Goal: Transaction & Acquisition: Purchase product/service

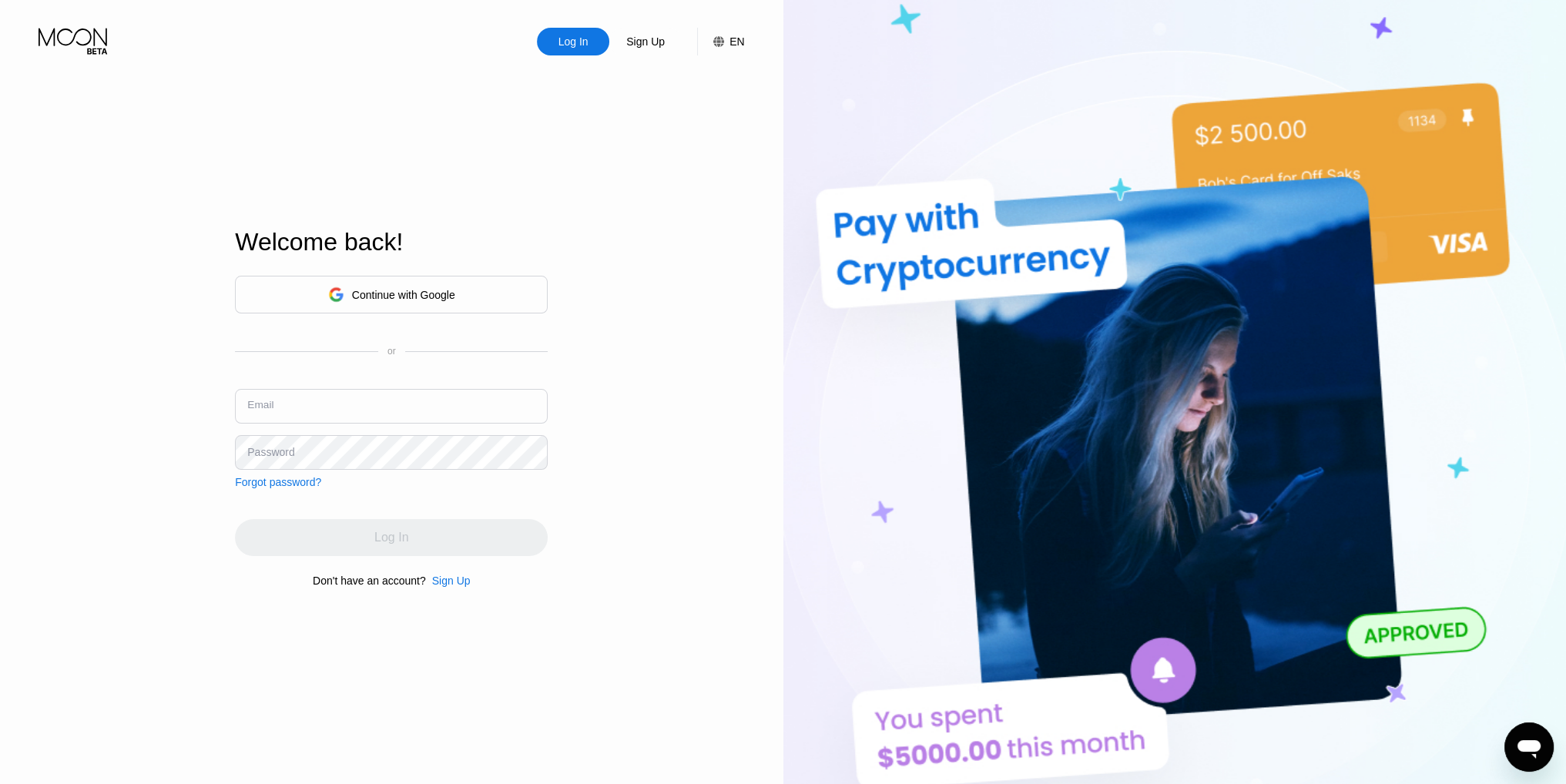
click at [377, 405] on input "text" at bounding box center [391, 405] width 313 height 34
click at [379, 407] on input "text" at bounding box center [391, 405] width 313 height 34
type input "[EMAIL_ADDRESS][DOMAIN_NAME]"
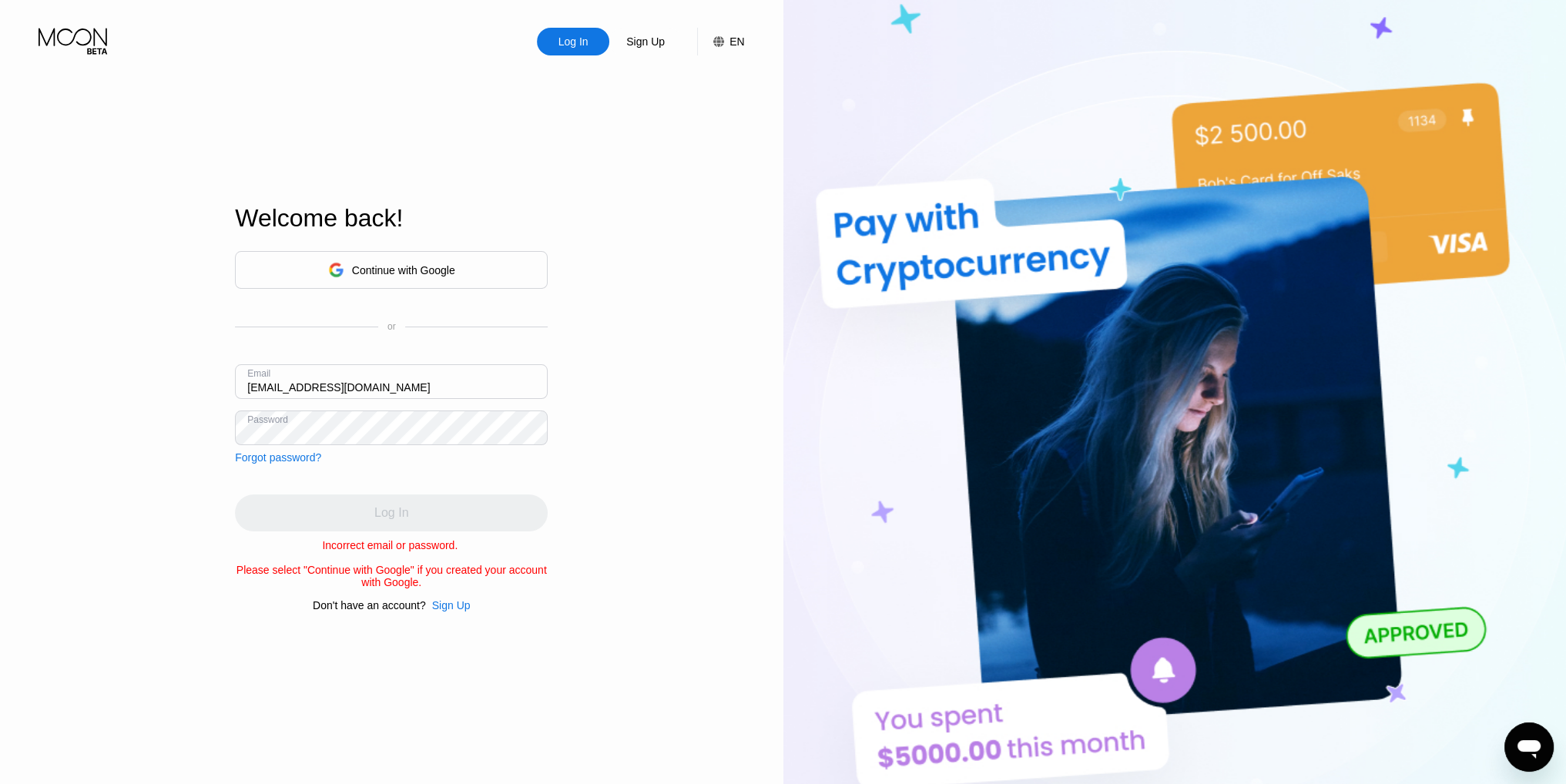
click at [459, 256] on div "Continue with Google" at bounding box center [391, 270] width 313 height 38
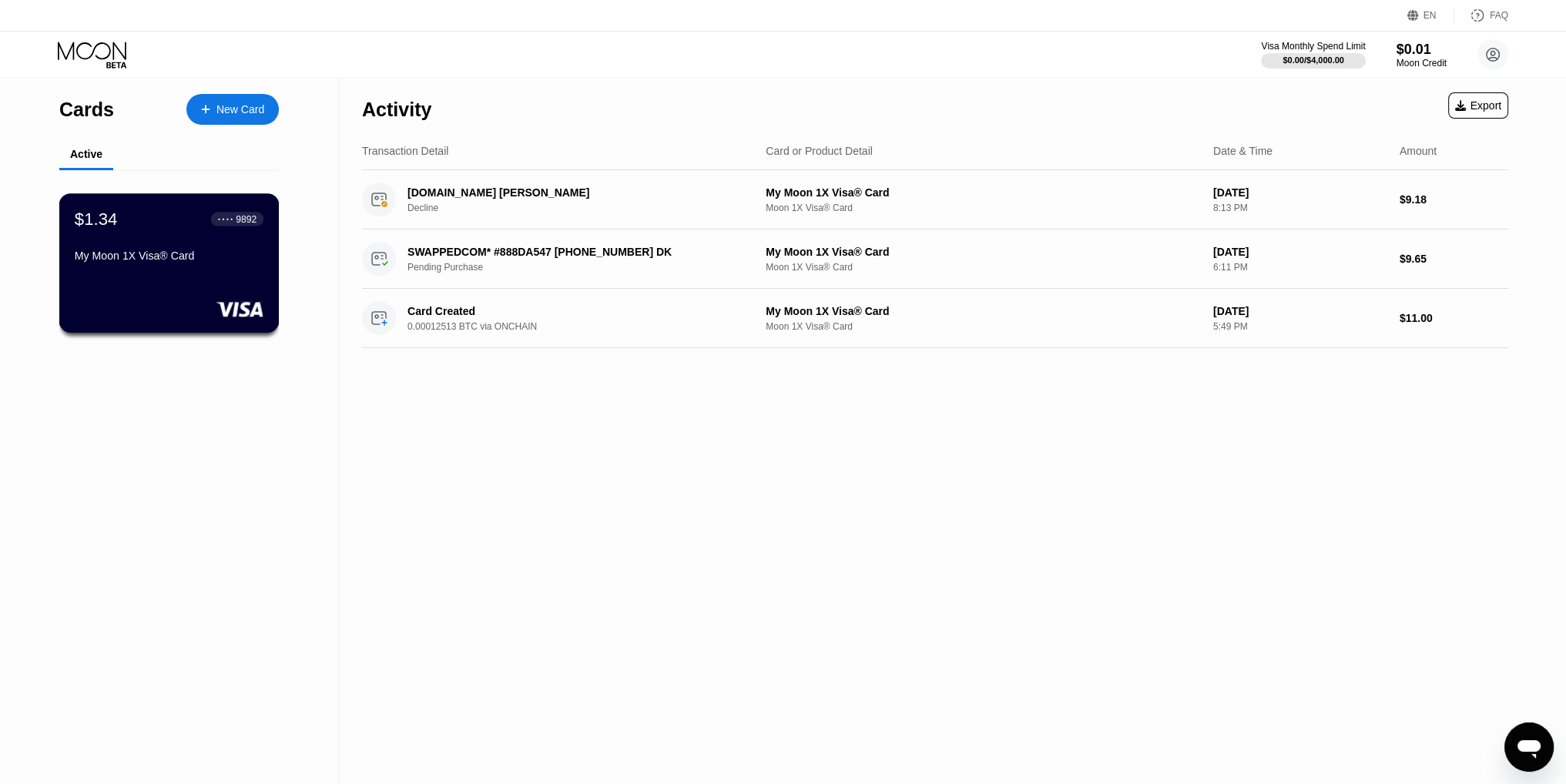
click at [182, 293] on div "$1.34 ● ● ● ● 9892 My Moon 1X Visa® Card" at bounding box center [169, 263] width 221 height 140
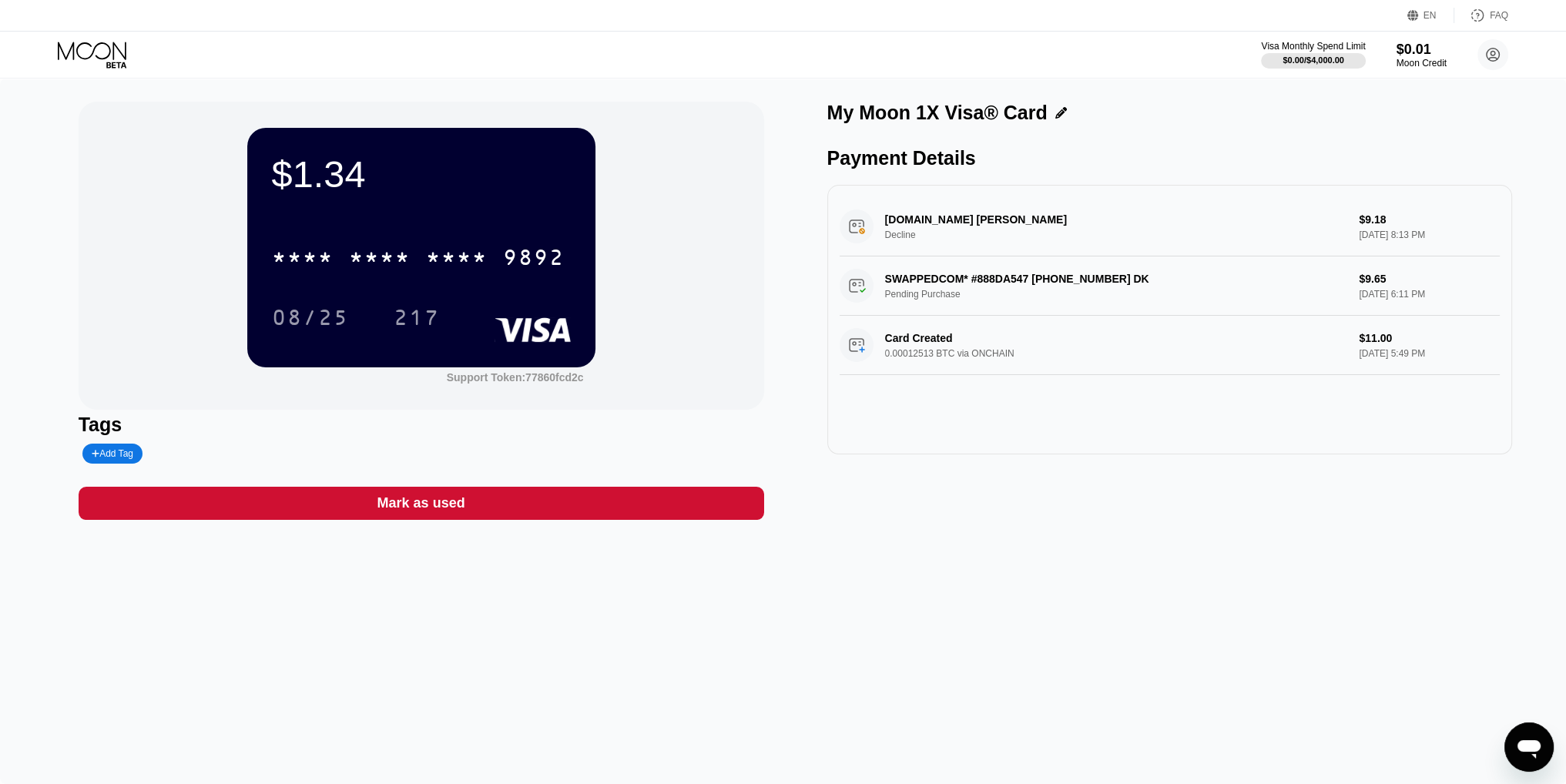
click at [489, 219] on div "$1.34 * * * * * * * * * * * * 9892 08/25 217" at bounding box center [422, 246] width 348 height 239
click at [416, 312] on div "217" at bounding box center [417, 319] width 47 height 24
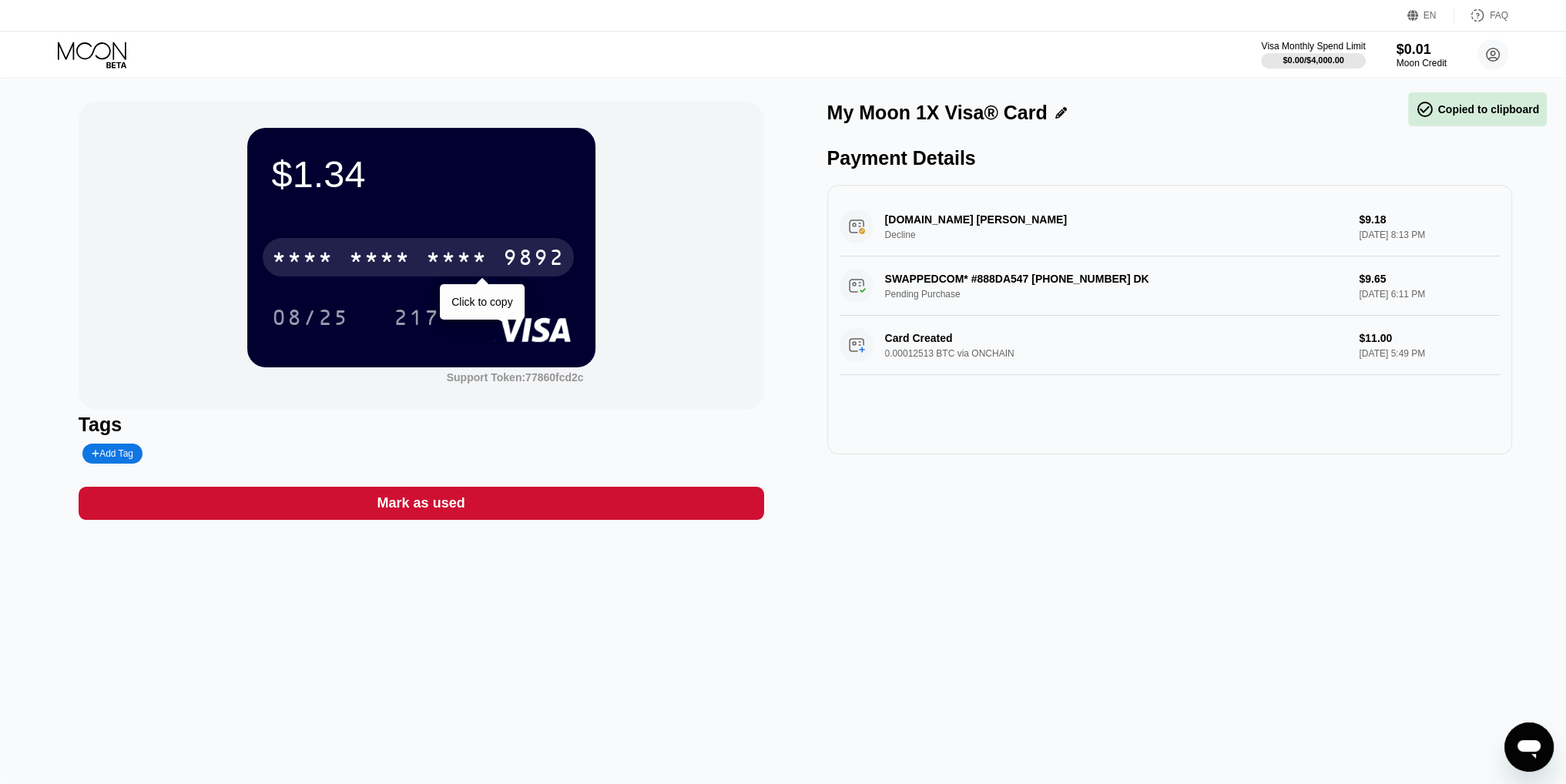
click at [375, 272] on div "* * * *" at bounding box center [380, 259] width 61 height 24
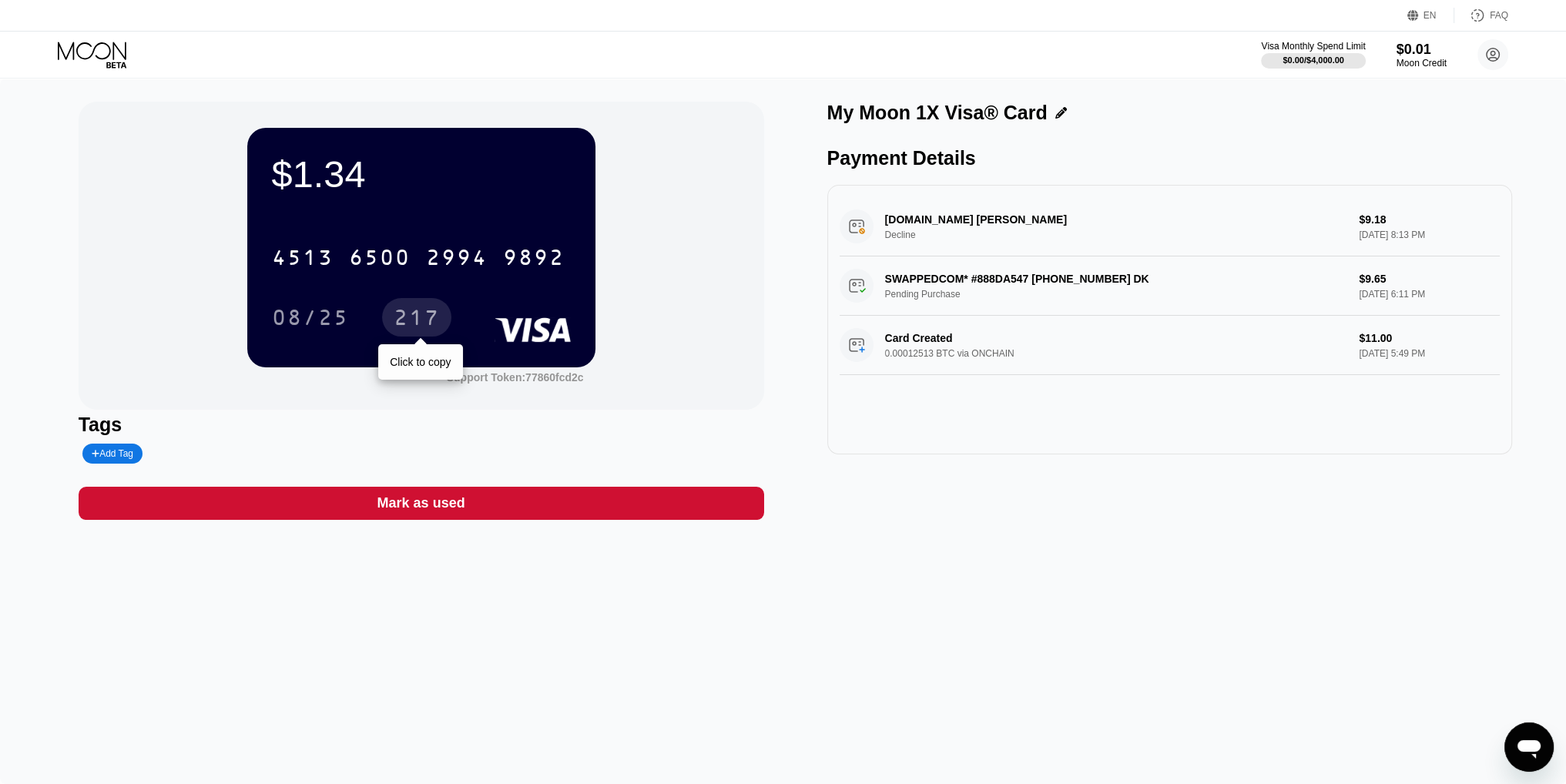
drag, startPoint x: 422, startPoint y: 306, endPoint x: 408, endPoint y: 315, distance: 16.6
click at [422, 306] on div "217" at bounding box center [417, 316] width 69 height 38
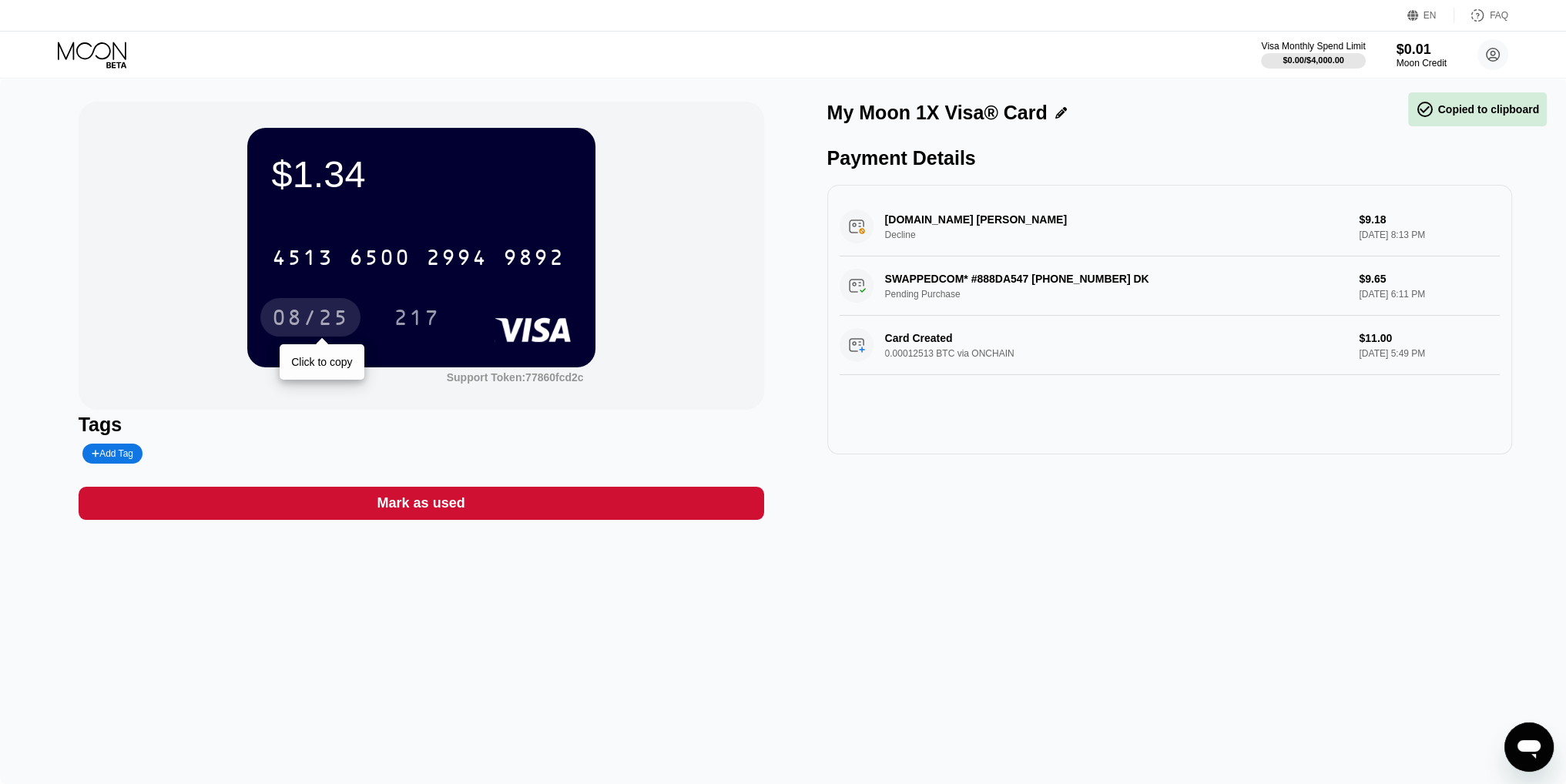
click at [324, 323] on div "08/25" at bounding box center [310, 319] width 77 height 24
click at [584, 337] on div "$1.34 4513 6500 2994 9892 08/25 217" at bounding box center [422, 246] width 348 height 239
click at [548, 330] on rect at bounding box center [532, 329] width 76 height 24
drag, startPoint x: 542, startPoint y: 330, endPoint x: 489, endPoint y: 330, distance: 53.0
click at [496, 330] on rect at bounding box center [532, 329] width 76 height 24
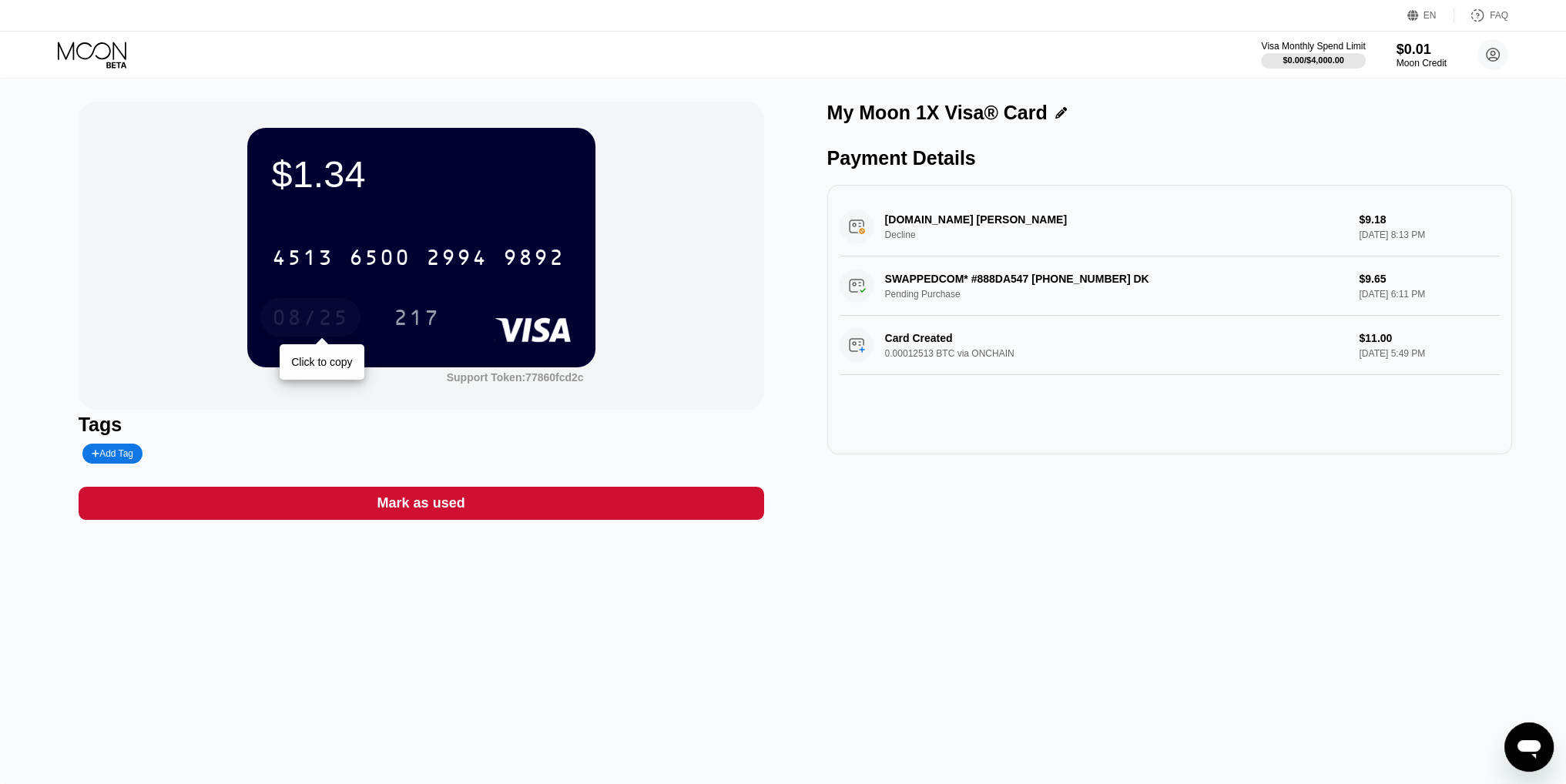
click at [293, 327] on div "08/25" at bounding box center [310, 319] width 77 height 24
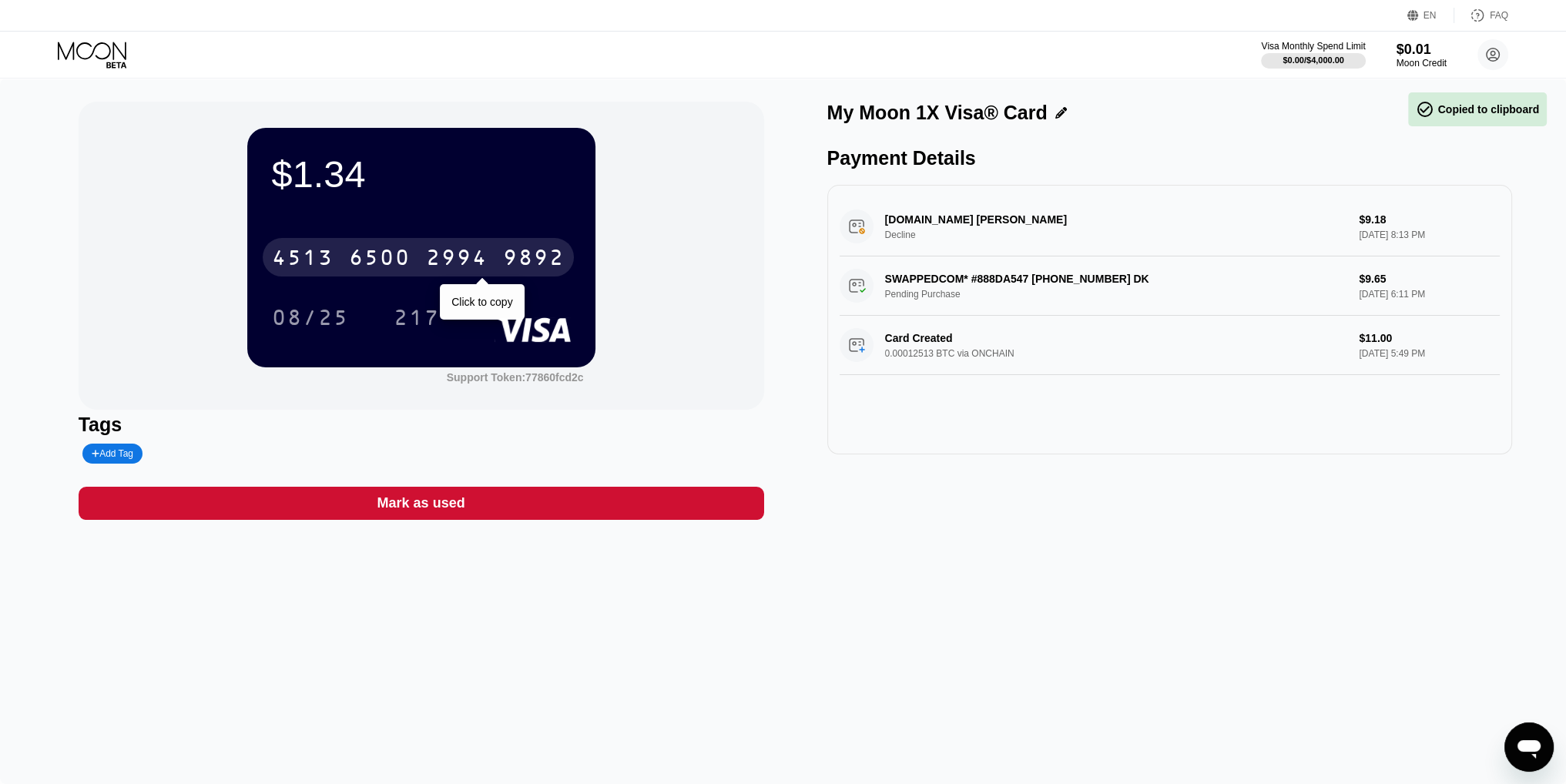
click at [412, 250] on div "4513 6500 2994 9892" at bounding box center [418, 257] width 311 height 38
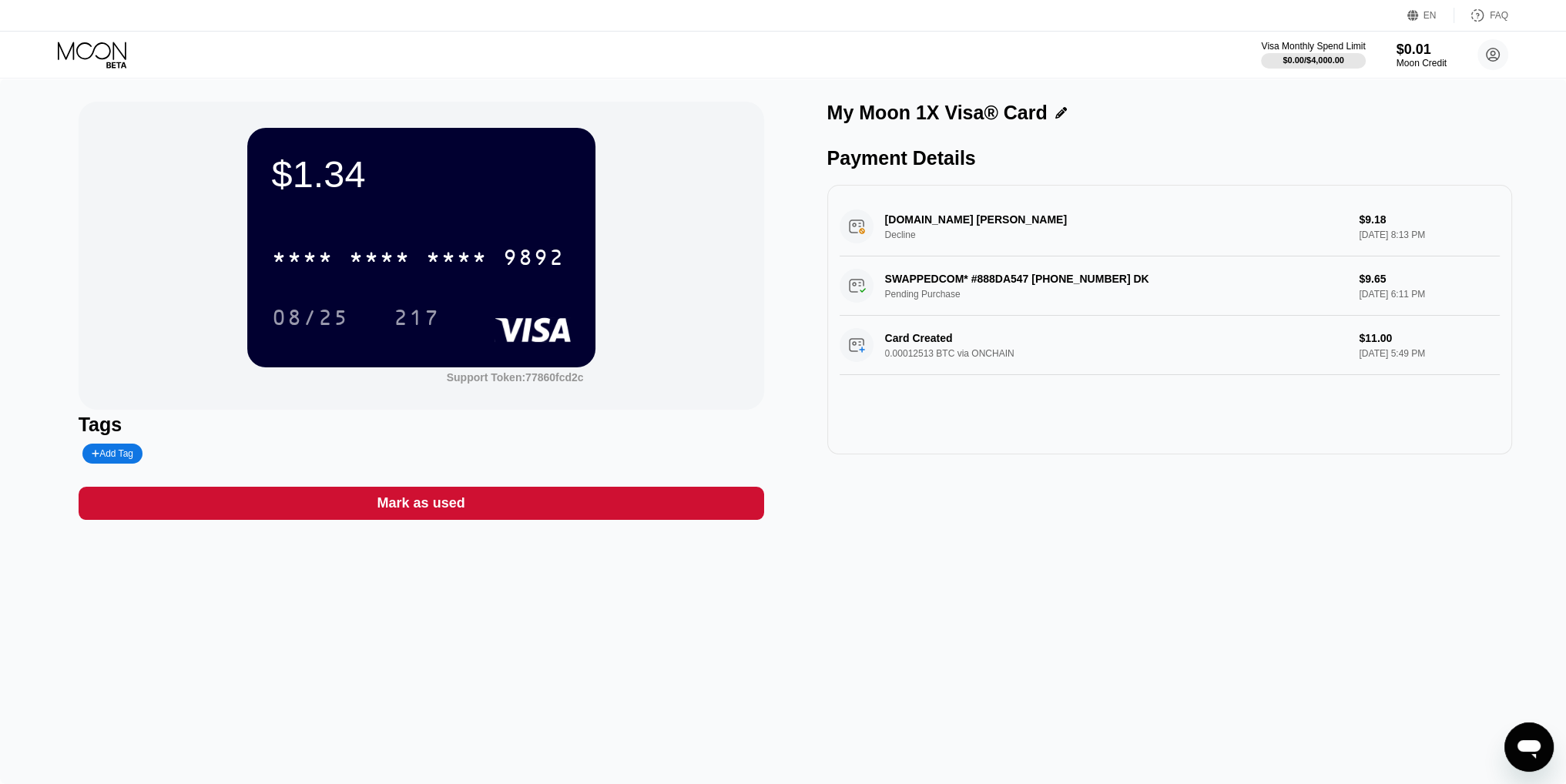
click at [55, 34] on div "Visa Monthly Spend Limit $0.00 / $4,000.00 $0.01 Moon Credit Hiep Hung hiepbi15…" at bounding box center [783, 55] width 1566 height 47
click at [96, 50] on icon at bounding box center [93, 55] width 72 height 27
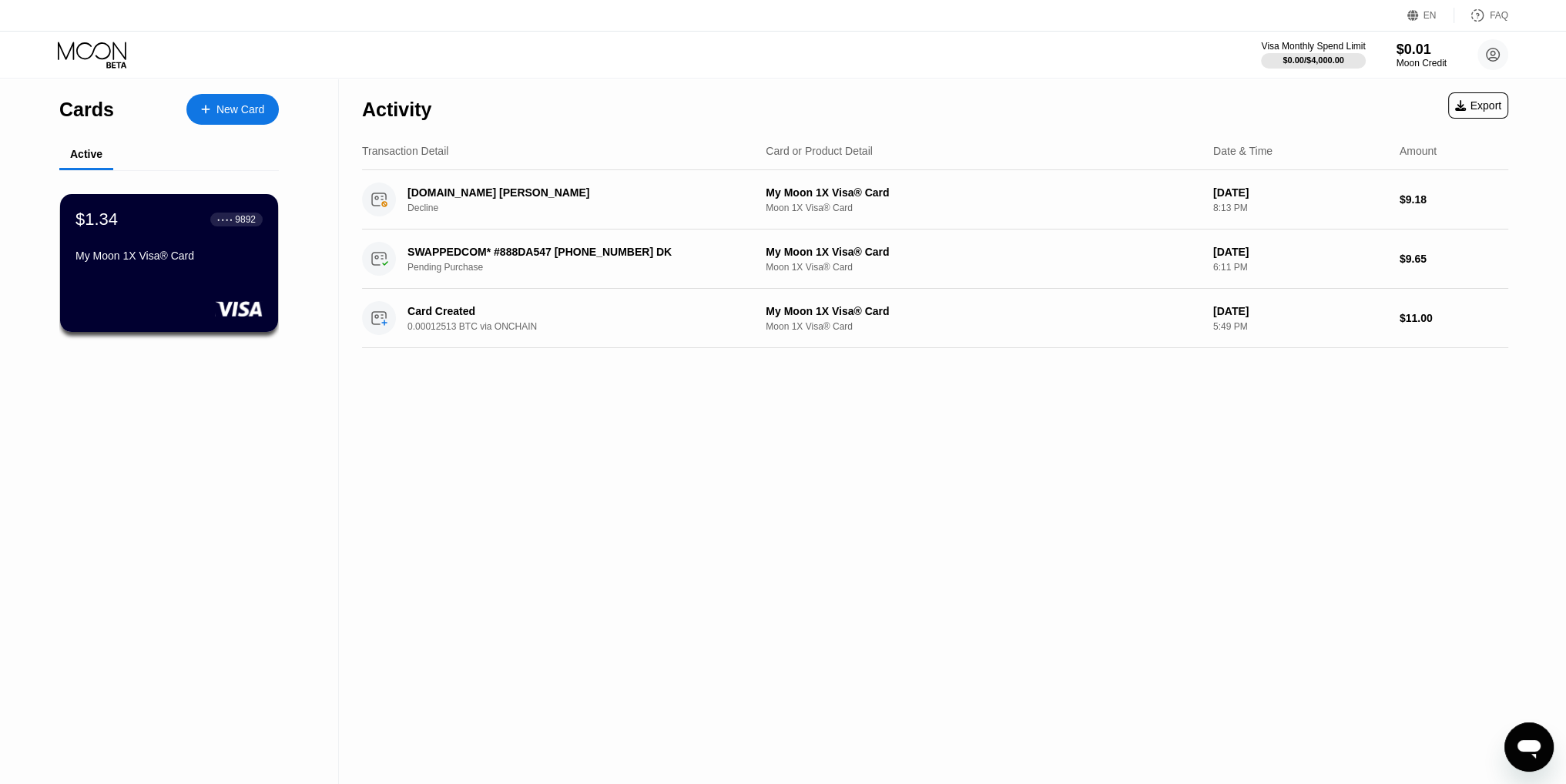
click at [247, 110] on div "New Card" at bounding box center [240, 110] width 47 height 13
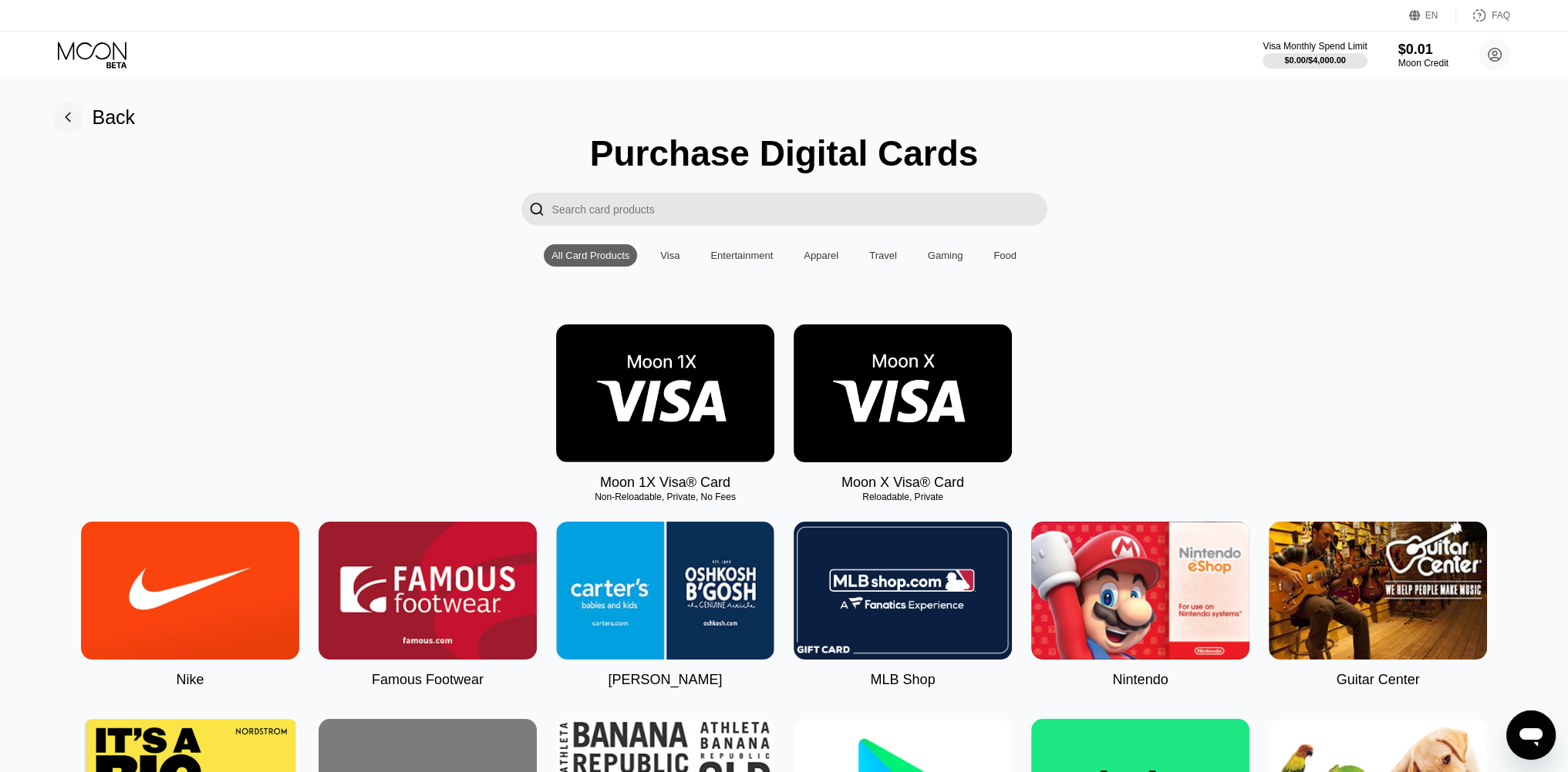
click at [675, 403] on img at bounding box center [665, 393] width 218 height 138
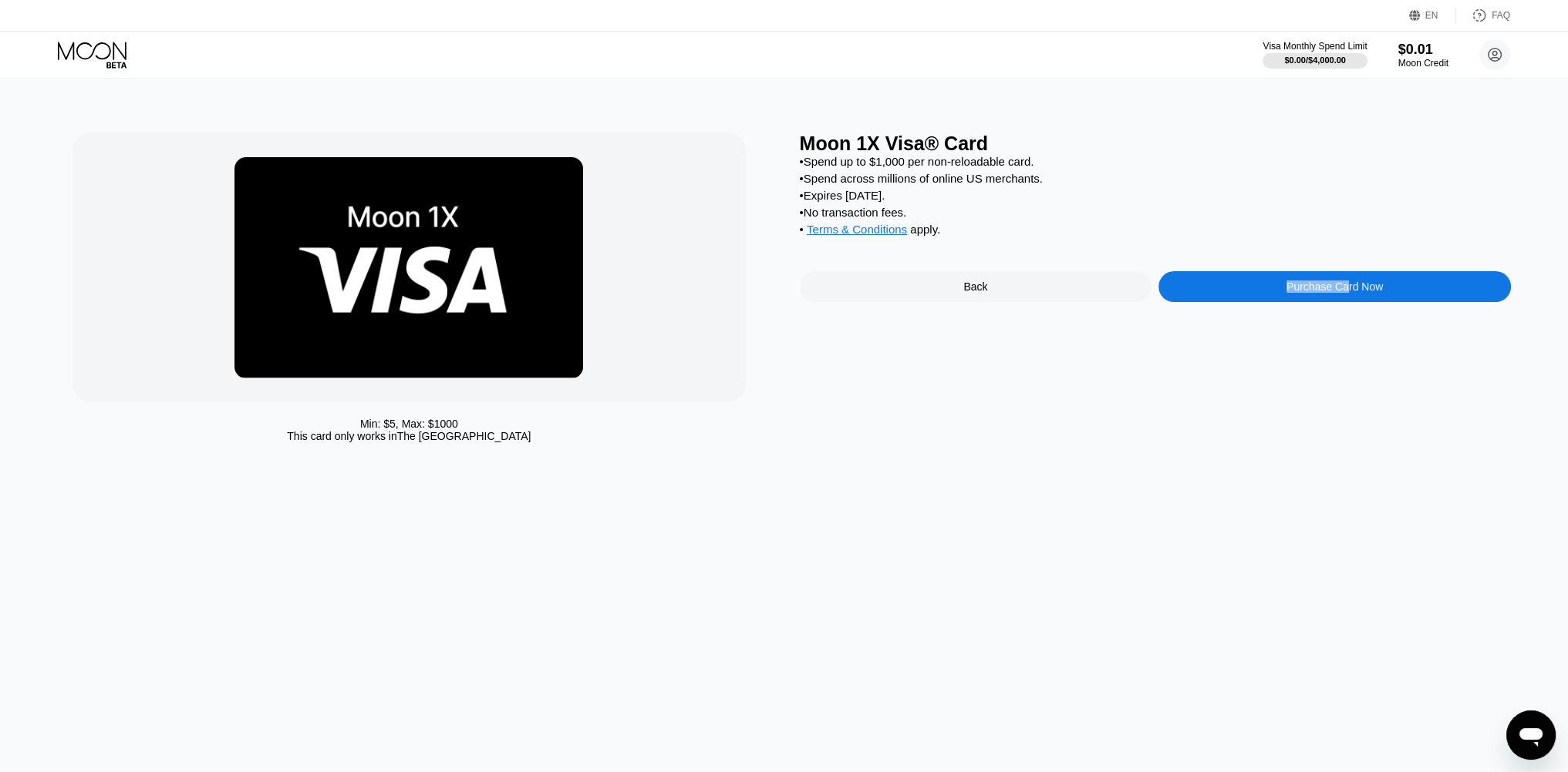
drag, startPoint x: 1344, startPoint y: 303, endPoint x: 1292, endPoint y: 235, distance: 85.6
click at [1197, 413] on div "Moon 1X Visa® Card • Spend up to $1,000 per non-reloadable card. • Spend across…" at bounding box center [1154, 291] width 711 height 318
click at [1367, 293] on div "Purchase Card Now" at bounding box center [1334, 286] width 96 height 12
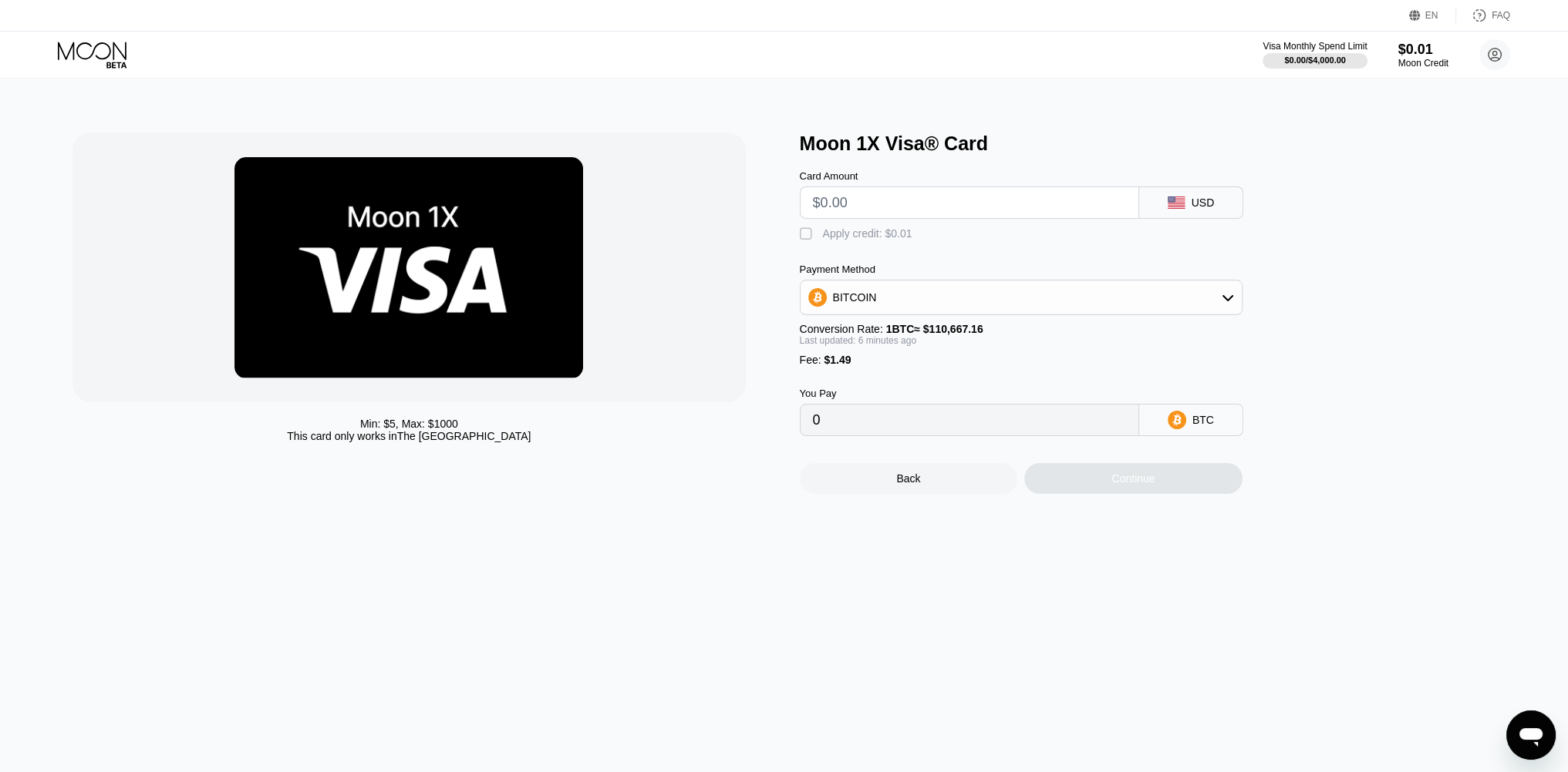
click at [1000, 217] on input "text" at bounding box center [969, 202] width 313 height 31
type input "$1"
type input "0.00002247"
type input "$15"
type input "0.00014875"
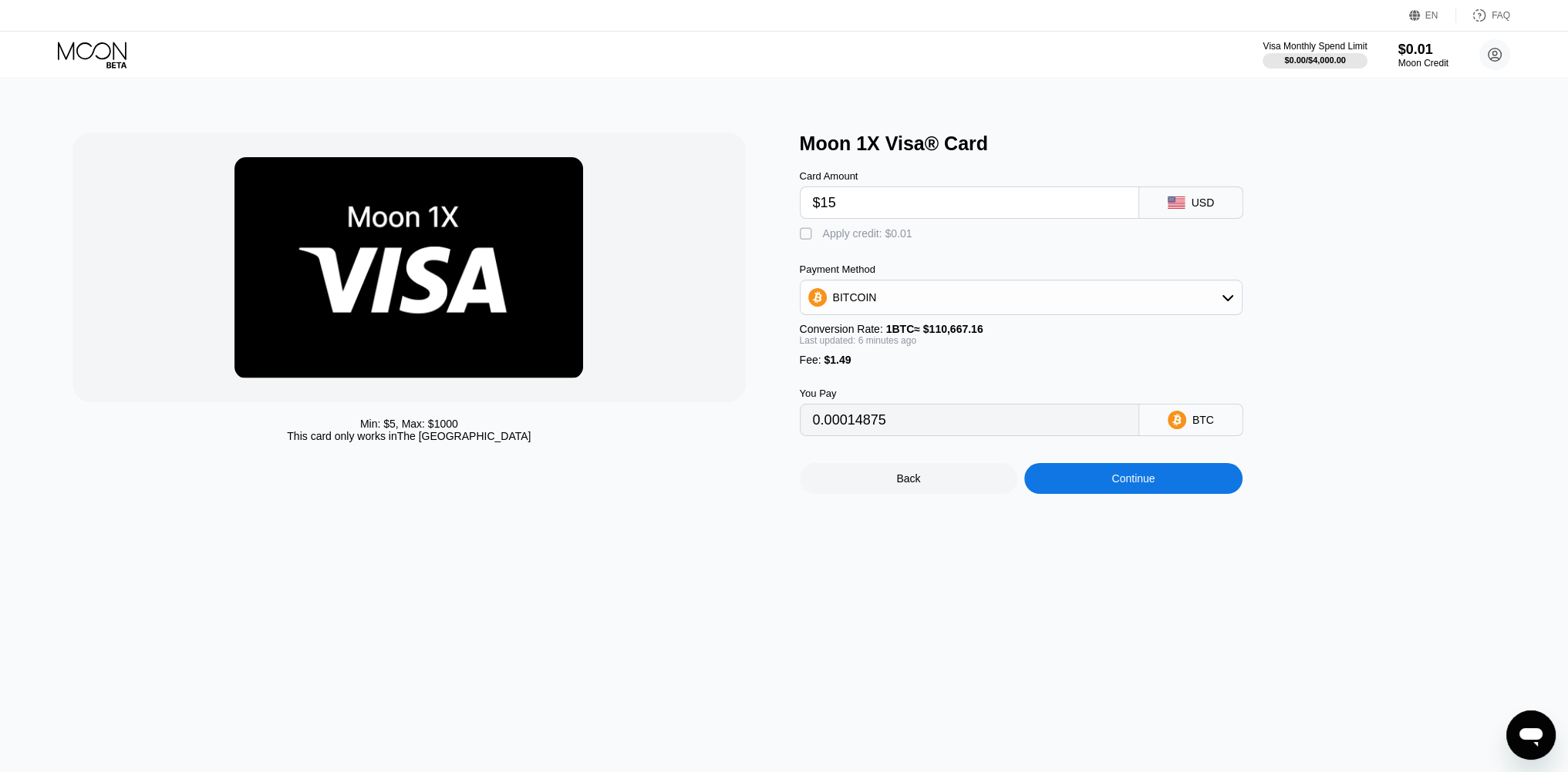
type input "$15"
click at [861, 302] on div "BITCOIN" at bounding box center [854, 297] width 44 height 12
click at [916, 343] on div "BITCOIN" at bounding box center [1029, 339] width 400 height 12
click at [1105, 494] on div "Continue" at bounding box center [1133, 478] width 218 height 31
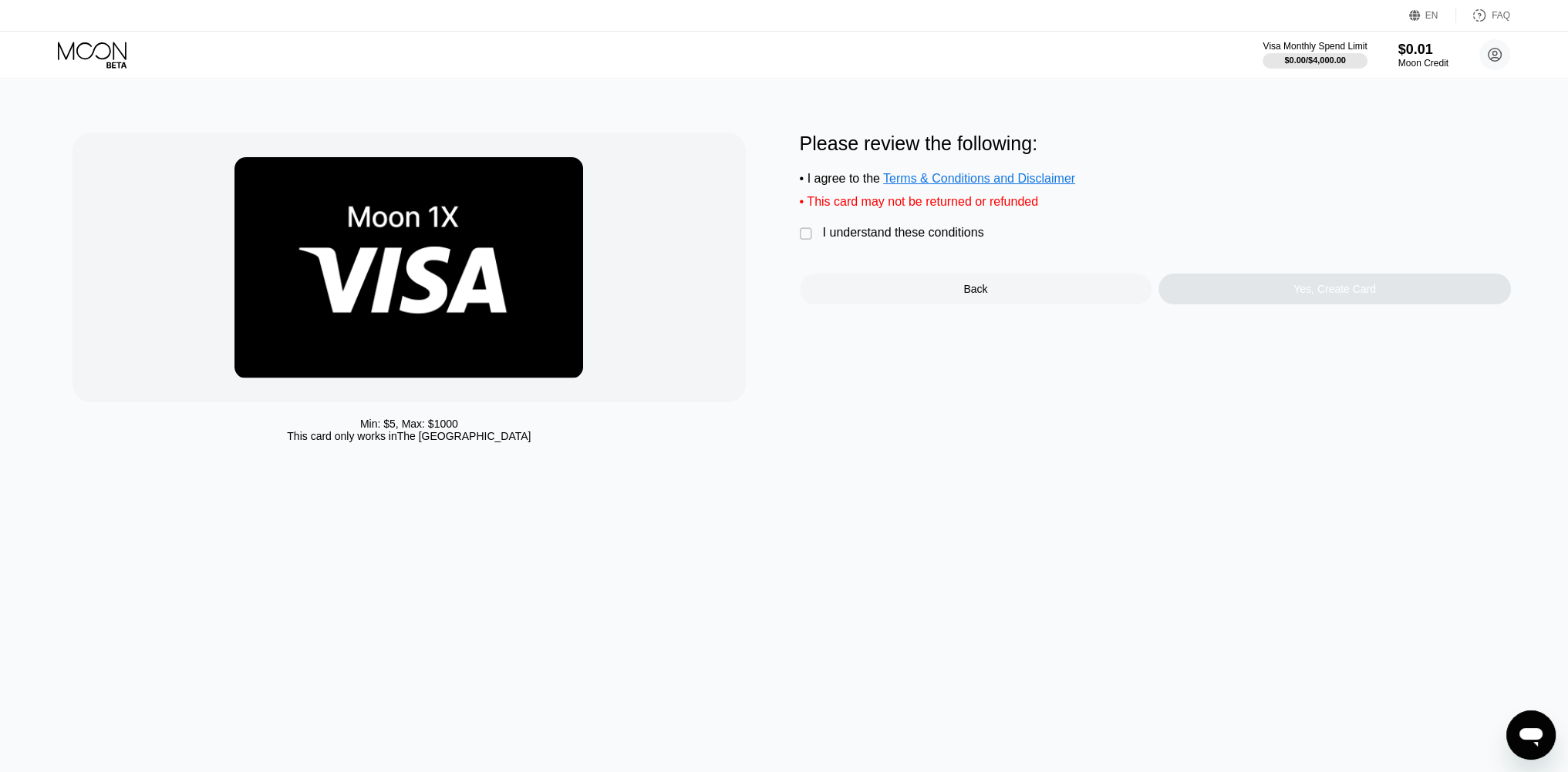
click at [808, 241] on div "" at bounding box center [807, 234] width 16 height 16
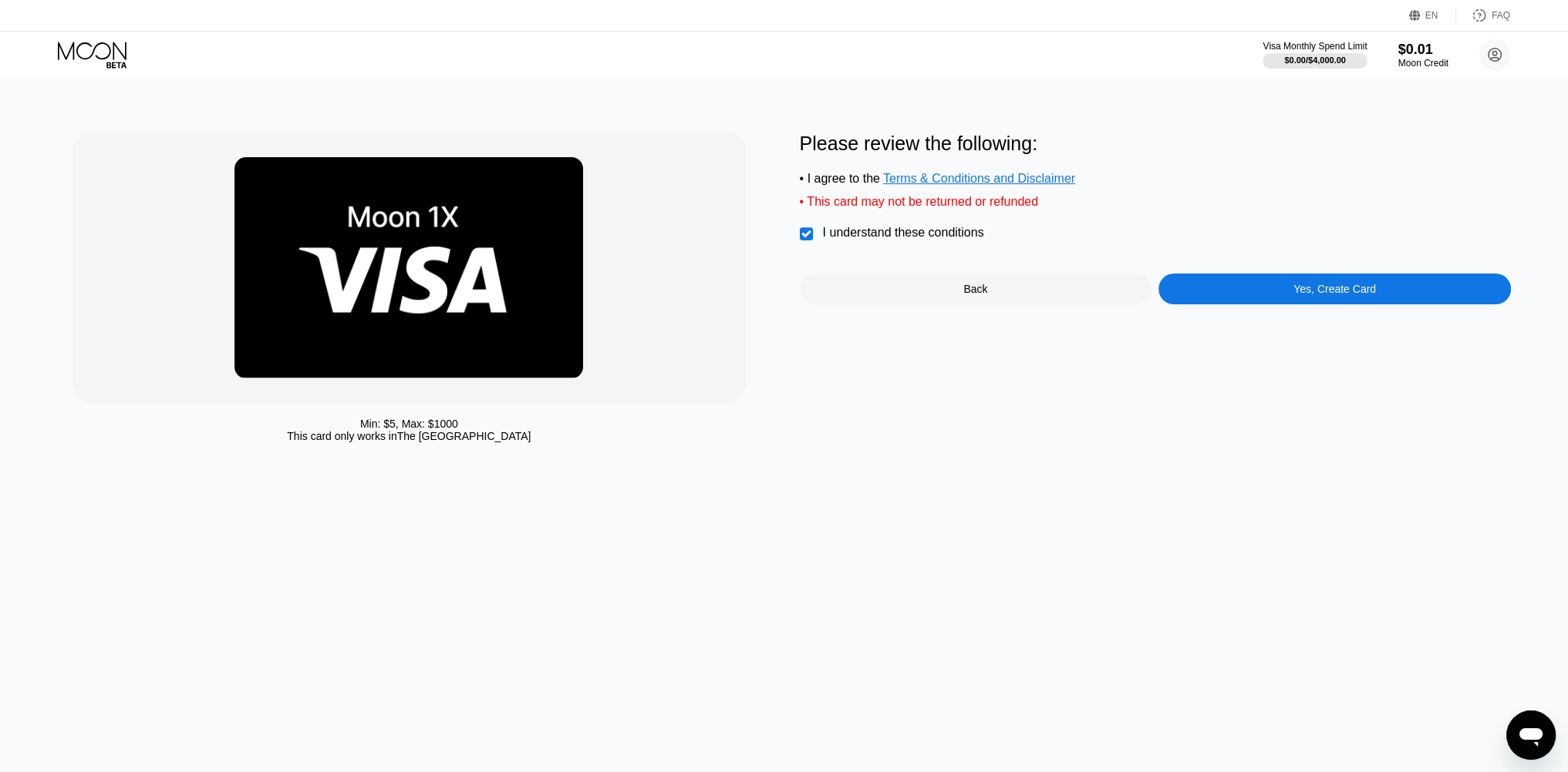
click at [1359, 279] on div "Please review the following: • I agree to the Terms & Conditions and Disclaimer…" at bounding box center [1154, 218] width 711 height 172
click at [1341, 295] on div "Yes, Create Card" at bounding box center [1334, 289] width 83 height 12
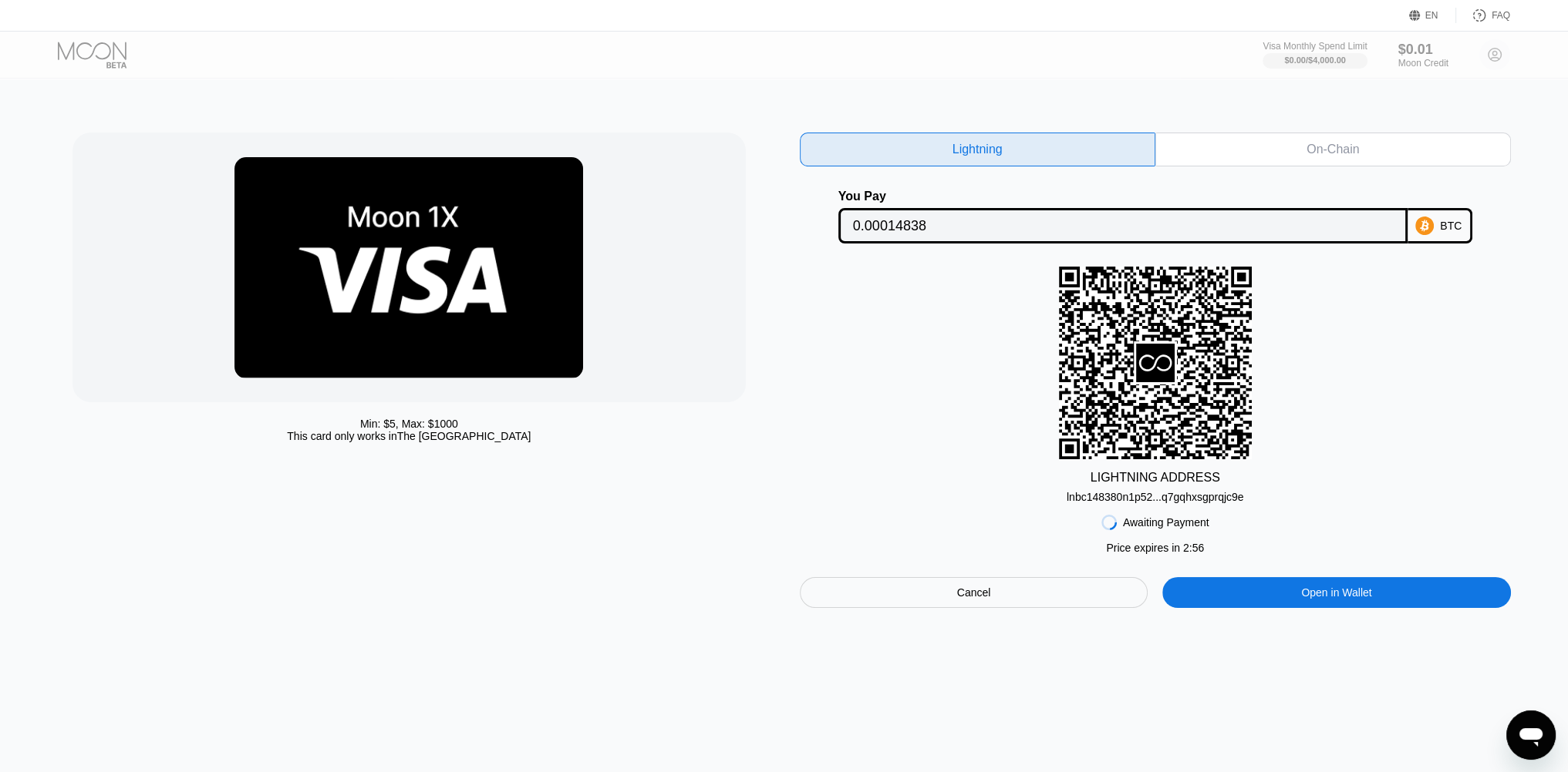
click at [1428, 229] on icon at bounding box center [1425, 226] width 19 height 19
click at [1309, 145] on div "On-Chain" at bounding box center [1332, 149] width 52 height 16
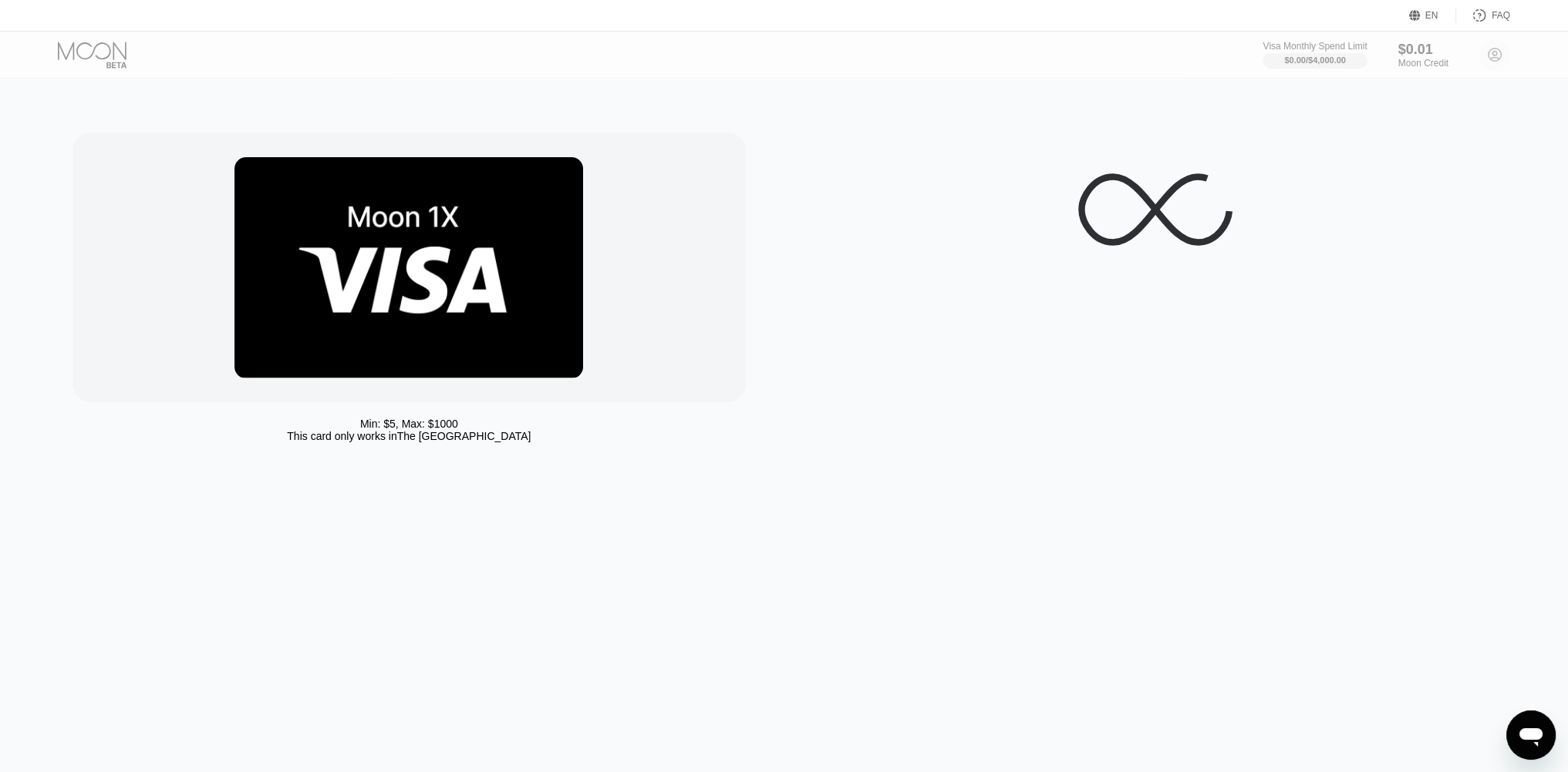
click at [1419, 266] on div at bounding box center [1154, 210] width 711 height 155
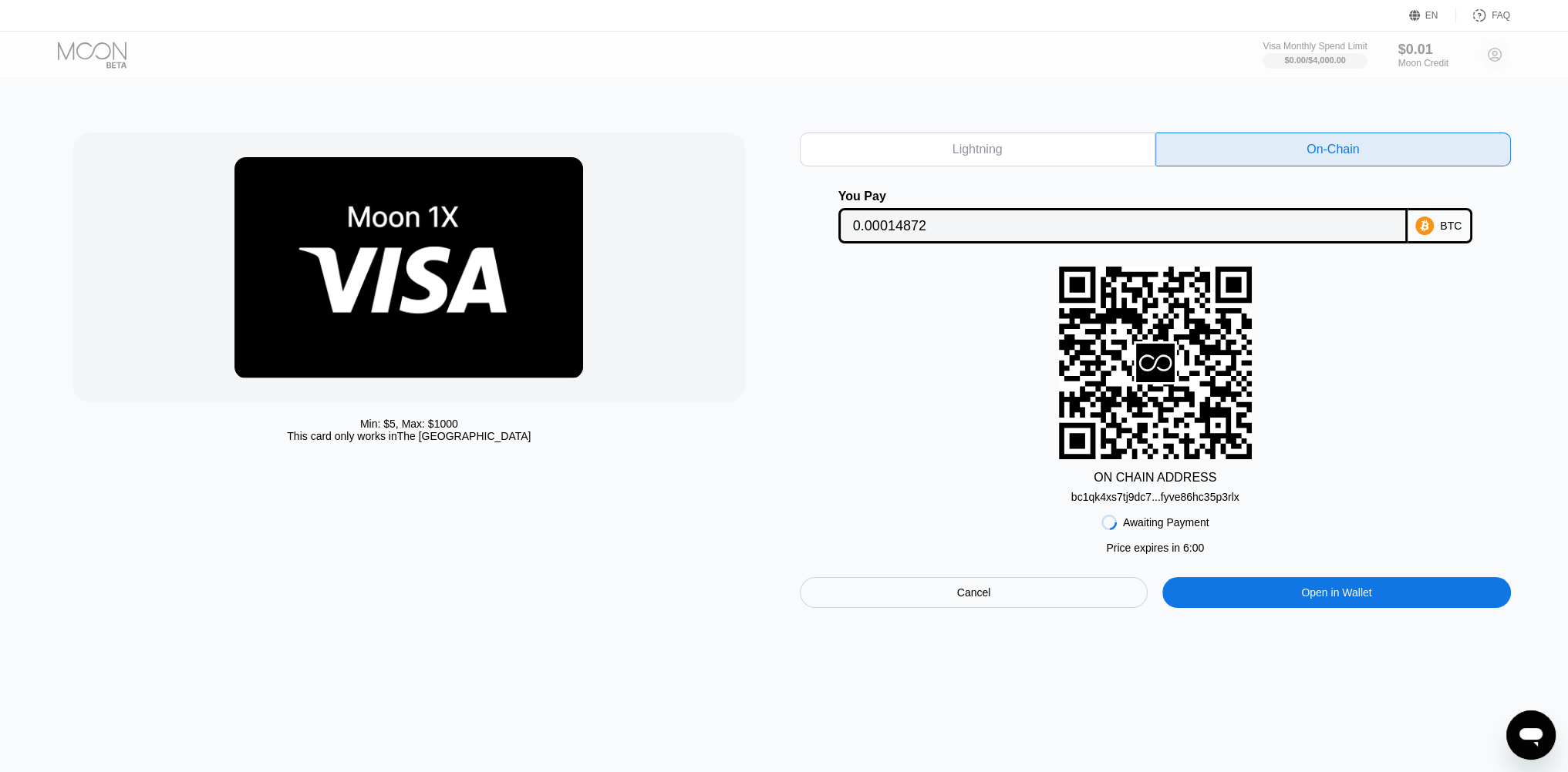
click at [1241, 249] on div "Lightning On-Chain You Pay 0.00014872 BTC ON CHAIN ADDRESS bc1qk4xs7tj9dc7...fy…" at bounding box center [1154, 370] width 711 height 476
click at [1193, 500] on div "bc1qk4xs7tj9dc7...fyve86hc35p3rlx" at bounding box center [1155, 496] width 168 height 12
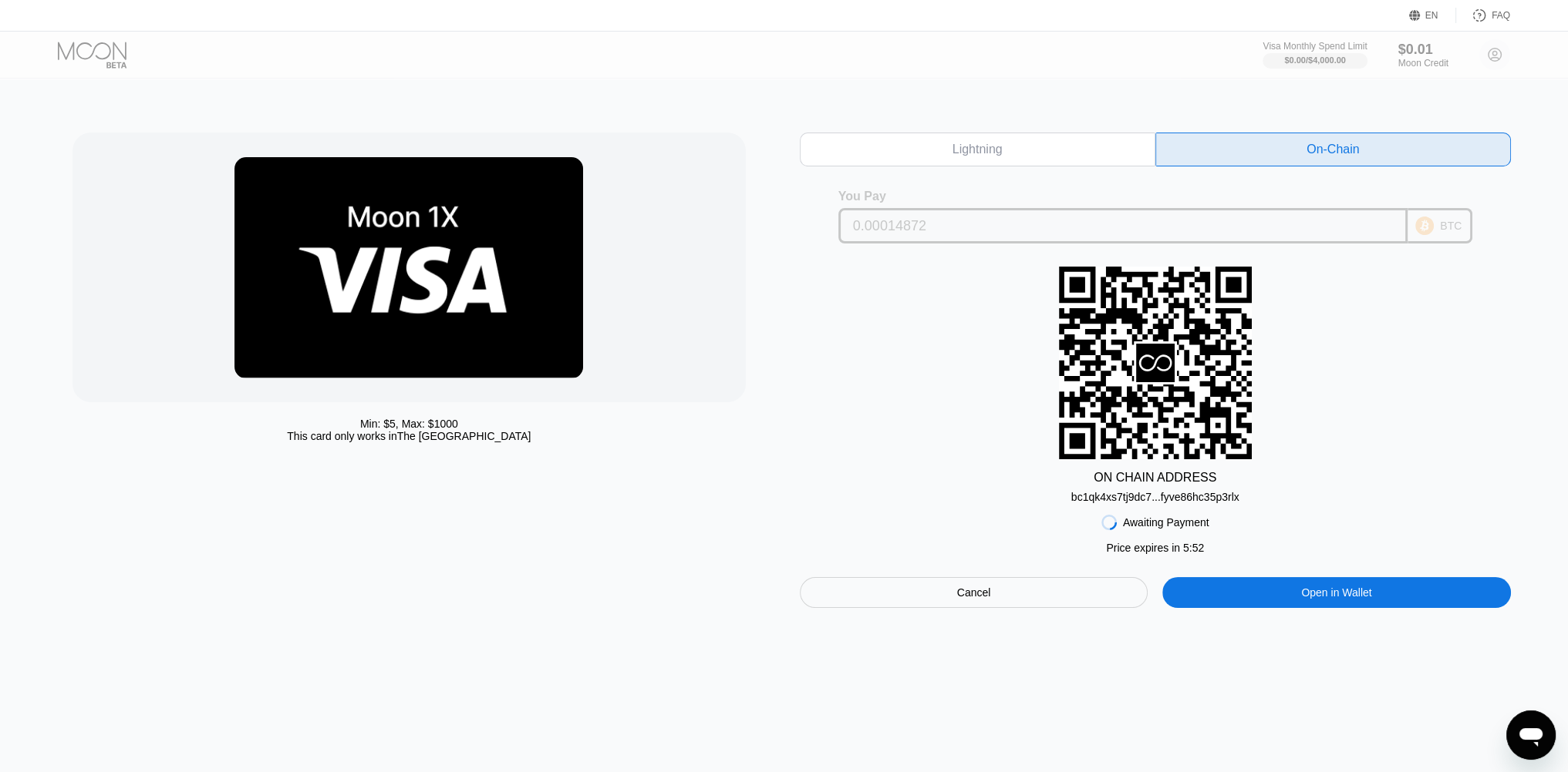
drag, startPoint x: 949, startPoint y: 229, endPoint x: 832, endPoint y: 234, distance: 117.1
click at [836, 234] on div "You Pay 0.00014872 BTC" at bounding box center [1154, 217] width 711 height 54
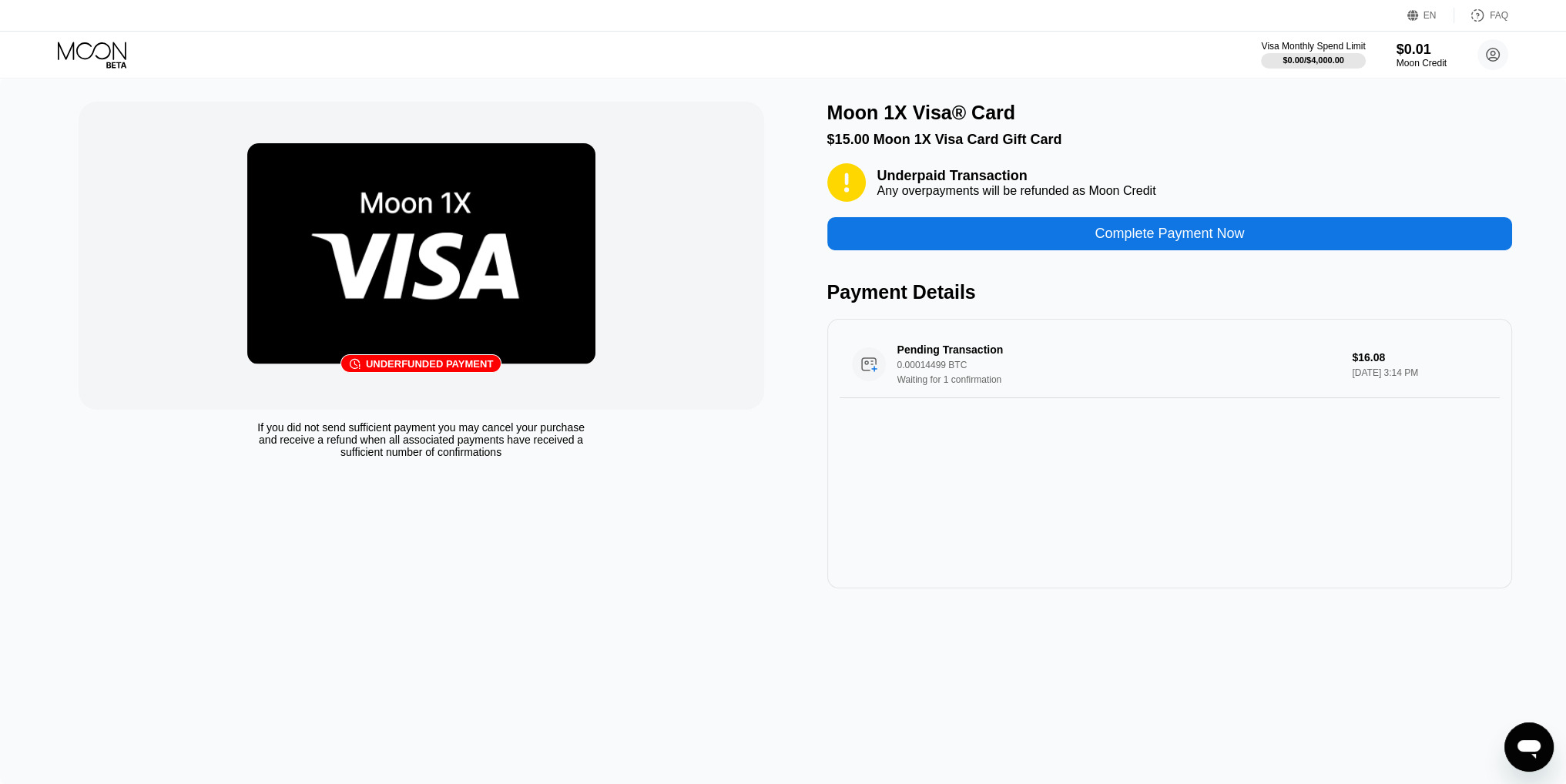
click at [1091, 247] on div "Complete Payment Now" at bounding box center [1170, 233] width 686 height 33
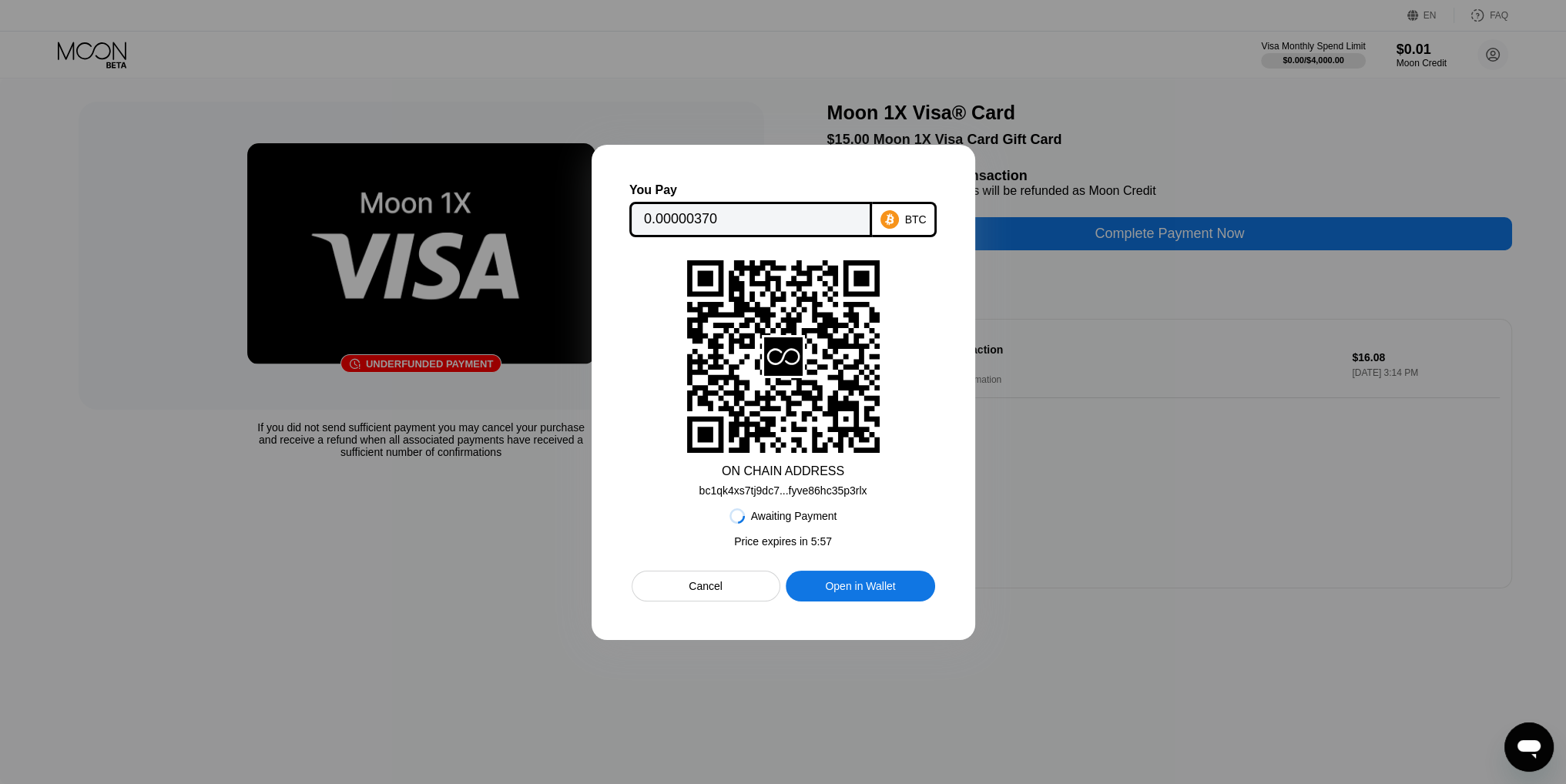
click at [857, 494] on div "bc1qk4xs7tj9dc7...fyve86hc35p3rlx" at bounding box center [783, 490] width 167 height 12
click at [1223, 538] on div at bounding box center [783, 392] width 1566 height 784
click at [885, 591] on div "Open in Wallet" at bounding box center [859, 585] width 70 height 14
drag, startPoint x: 1072, startPoint y: 137, endPoint x: 1002, endPoint y: 145, distance: 70.5
click at [1072, 137] on div at bounding box center [783, 392] width 1566 height 784
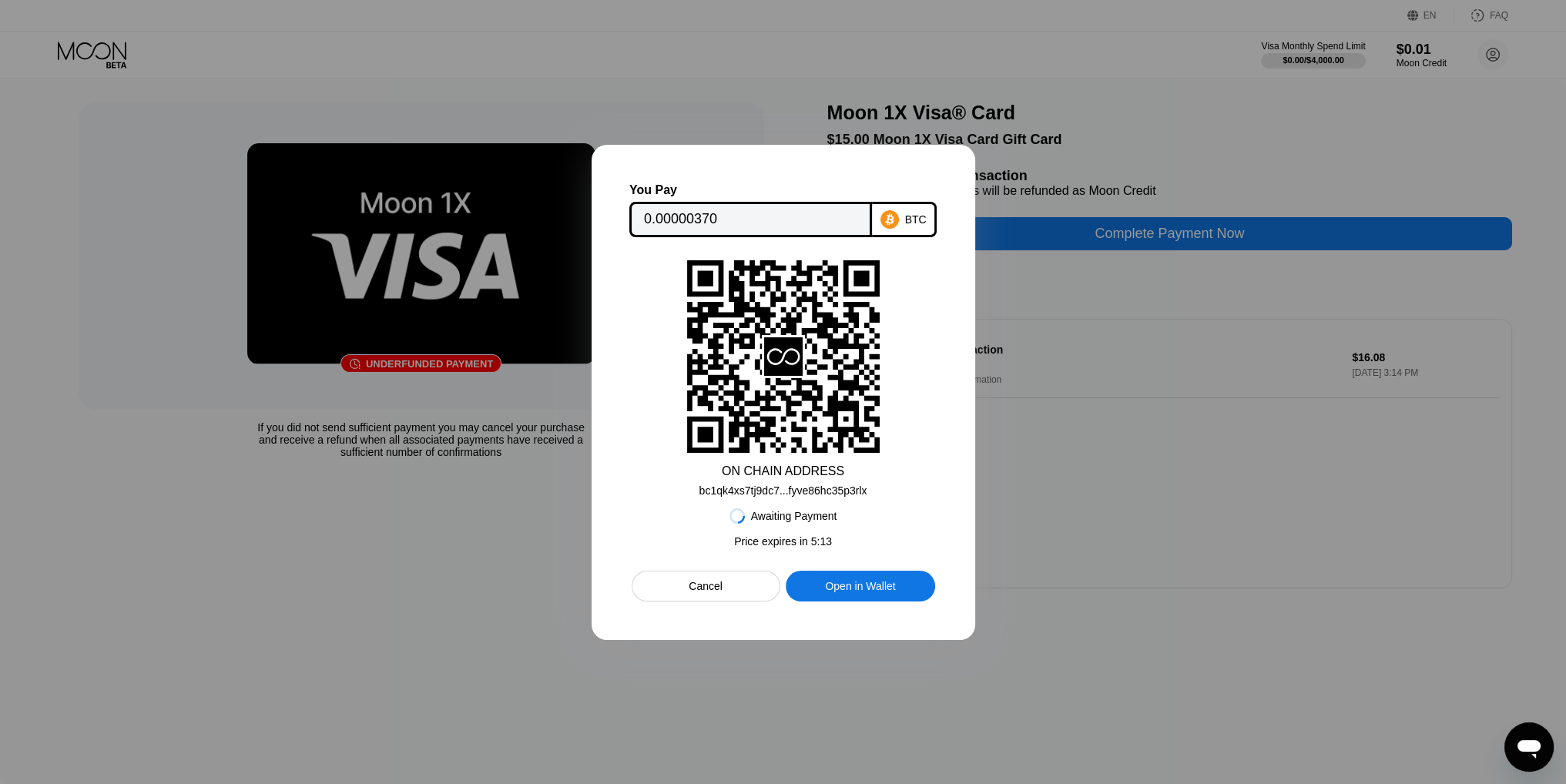
click at [663, 63] on div at bounding box center [783, 392] width 1566 height 784
click at [1143, 476] on div at bounding box center [783, 392] width 1566 height 784
drag, startPoint x: 1129, startPoint y: 458, endPoint x: 1123, endPoint y: 438, distance: 20.9
click at [1129, 456] on div at bounding box center [783, 392] width 1566 height 784
click at [716, 592] on div "Cancel" at bounding box center [705, 585] width 33 height 14
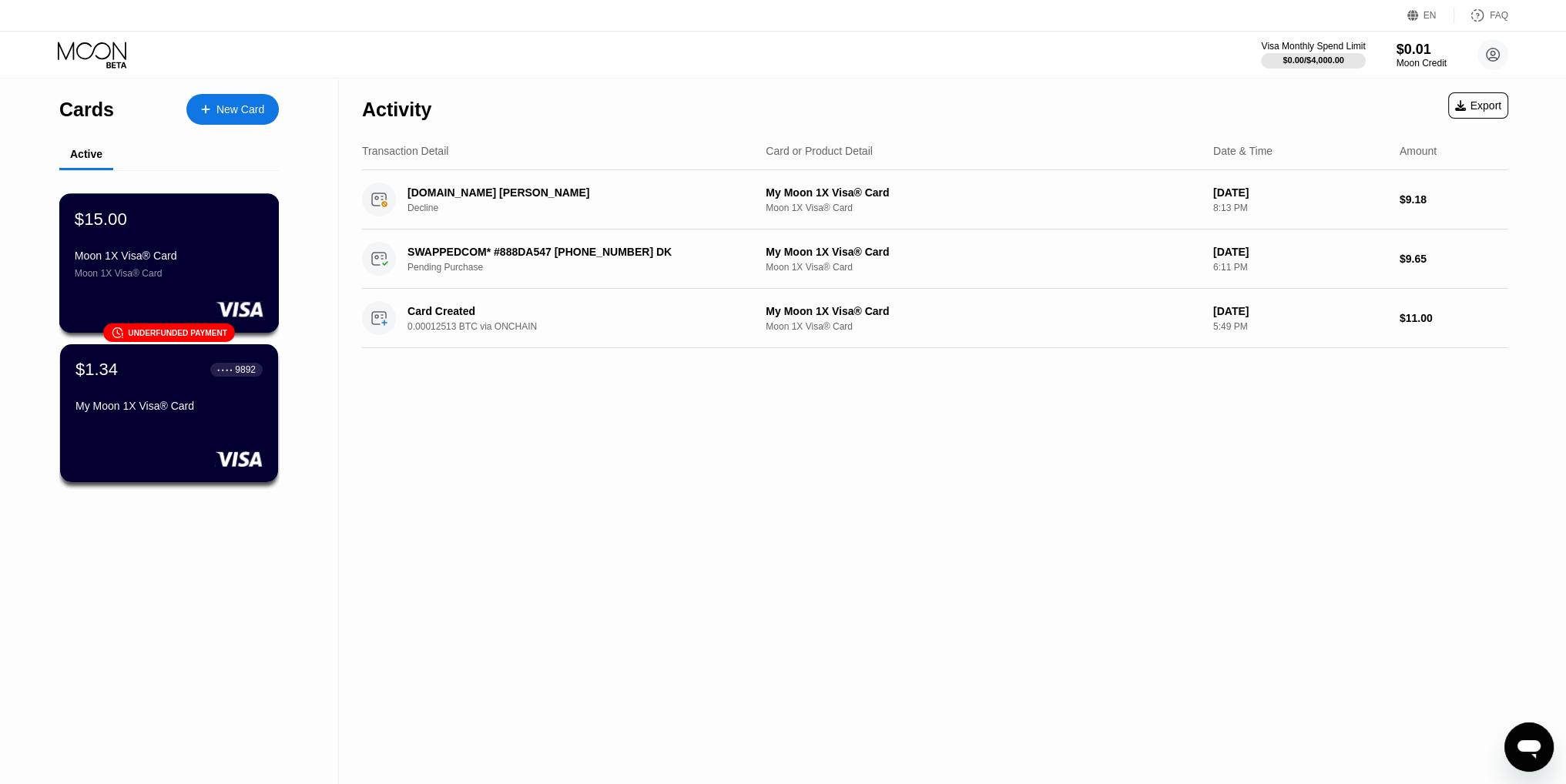
click at [209, 295] on div "$15.00 Moon 1X Visa® Card Moon 1X Visa® Card 󰗎 Underfunded payment" at bounding box center [169, 263] width 221 height 140
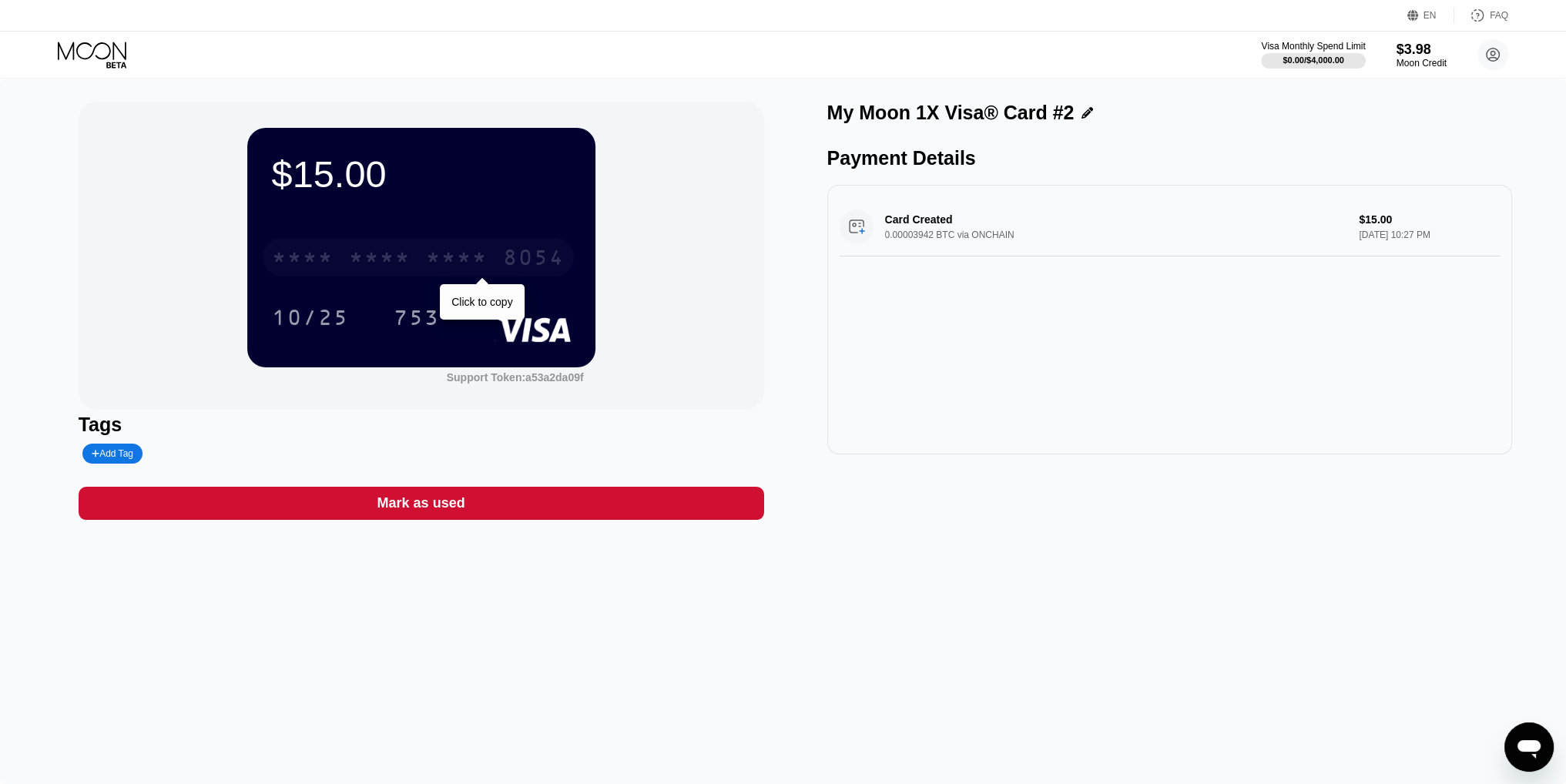
click at [353, 269] on div "* * * *" at bounding box center [380, 259] width 61 height 24
